Goal: Task Accomplishment & Management: Complete application form

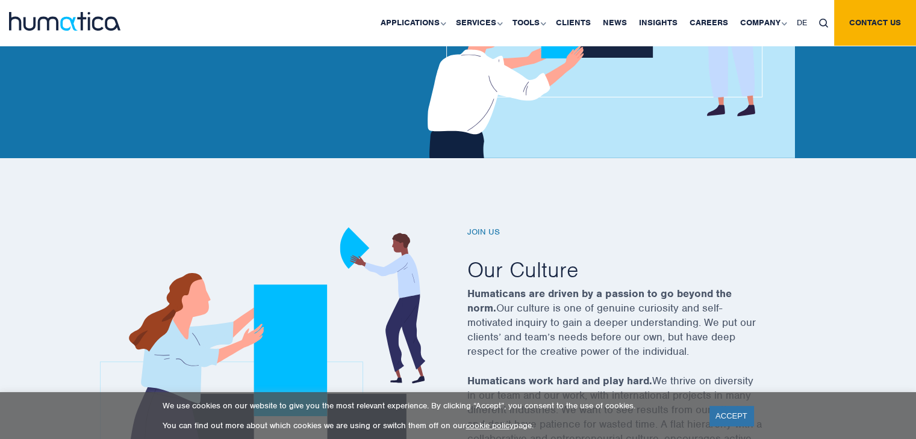
scroll to position [265, 0]
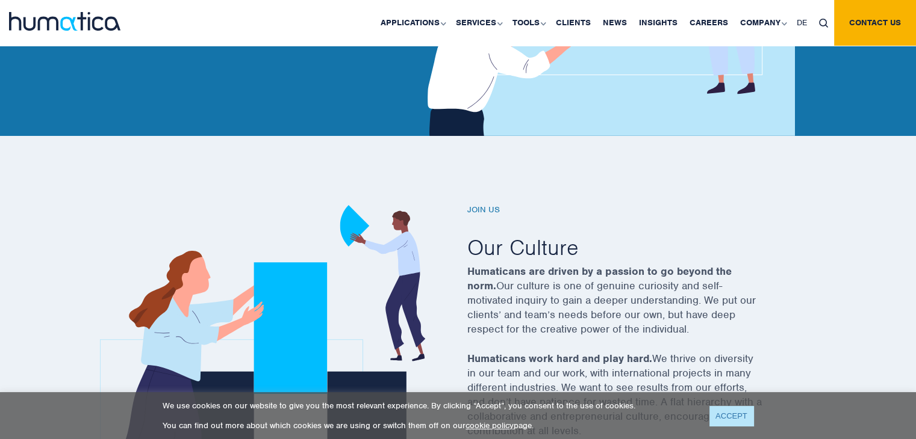
click at [741, 410] on link "ACCEPT" at bounding box center [731, 416] width 44 height 20
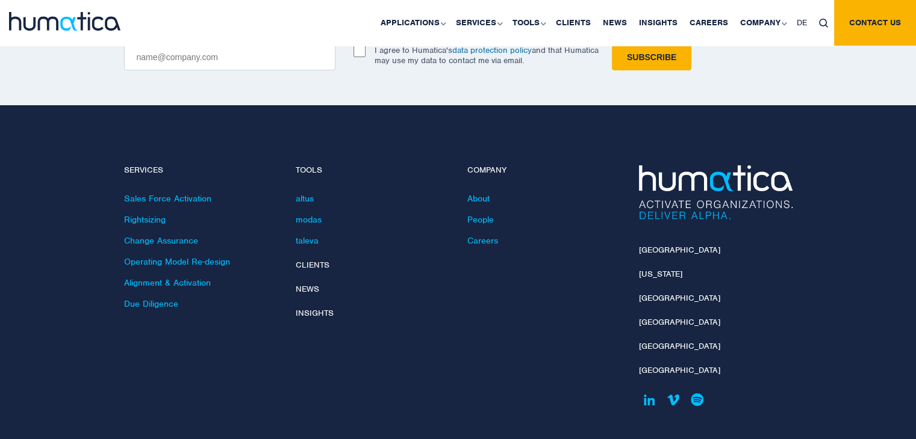
scroll to position [4358, 0]
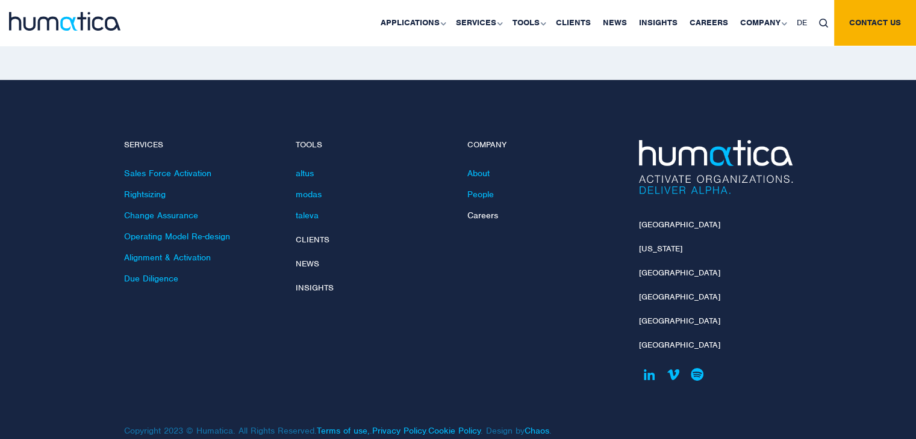
click at [484, 210] on link "Careers" at bounding box center [482, 215] width 31 height 11
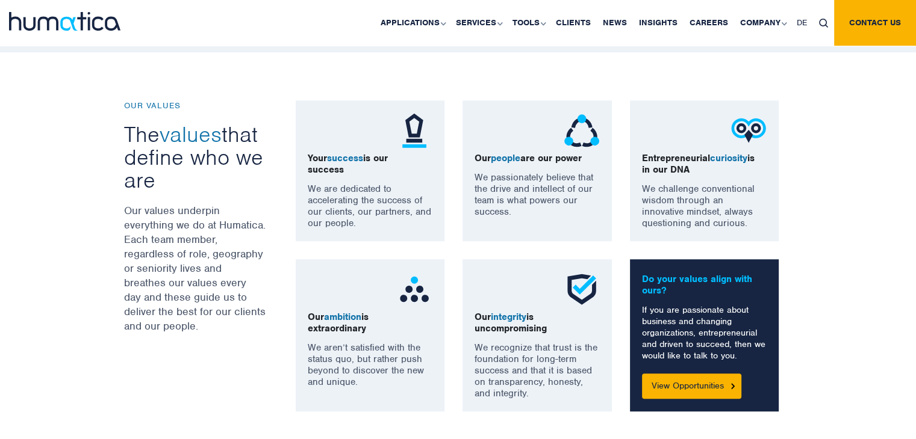
scroll to position [843, 0]
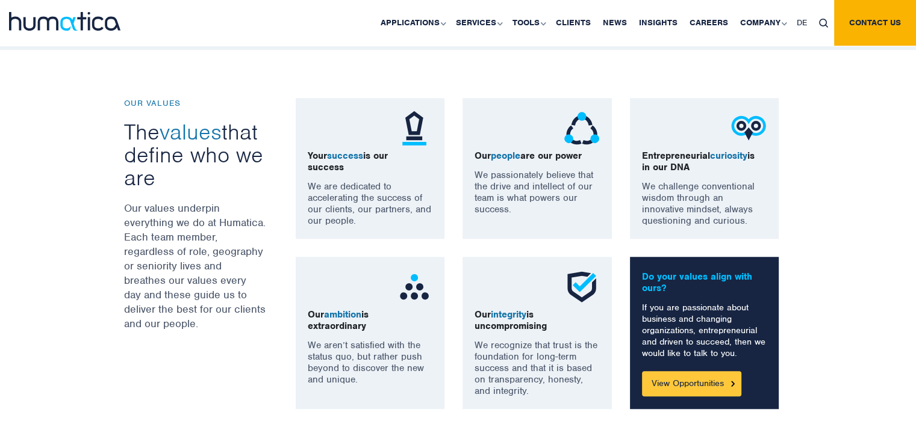
click at [666, 379] on link "View Opportunities" at bounding box center [691, 383] width 99 height 25
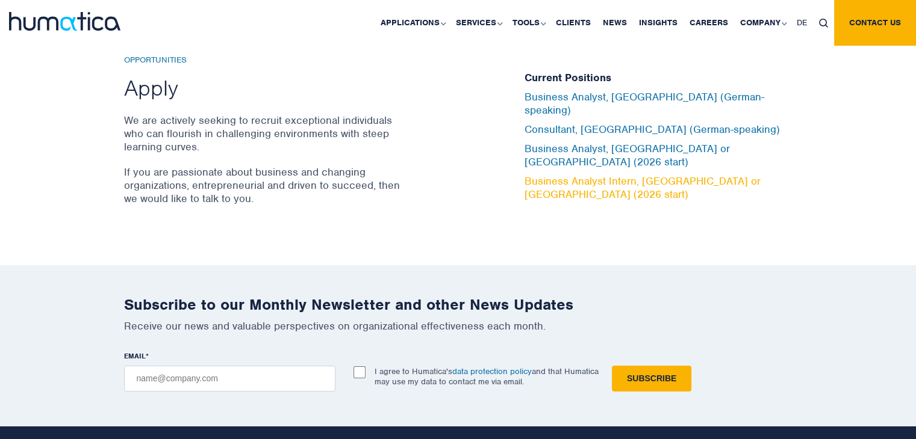
click at [616, 175] on link "Business Analyst Intern, [GEOGRAPHIC_DATA] or [GEOGRAPHIC_DATA] (2026 start)" at bounding box center [642, 188] width 236 height 26
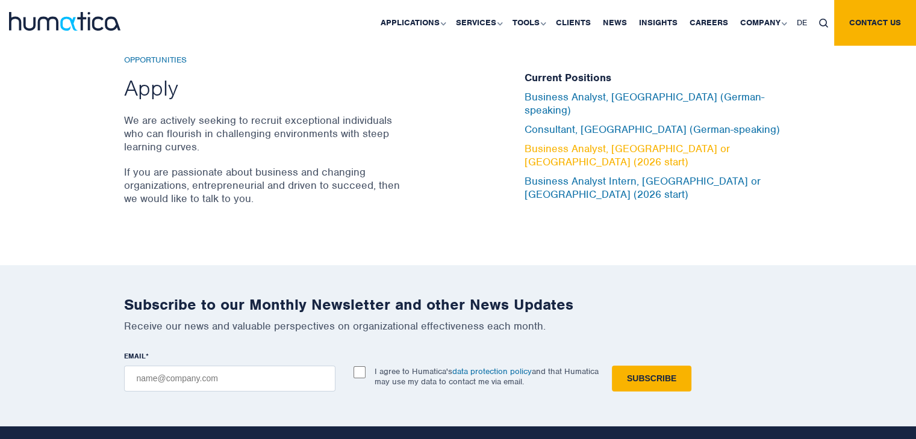
click at [630, 146] on link "Business Analyst, [GEOGRAPHIC_DATA] or [GEOGRAPHIC_DATA] (2026 start)" at bounding box center [626, 155] width 205 height 26
